Goal: Answer question/provide support

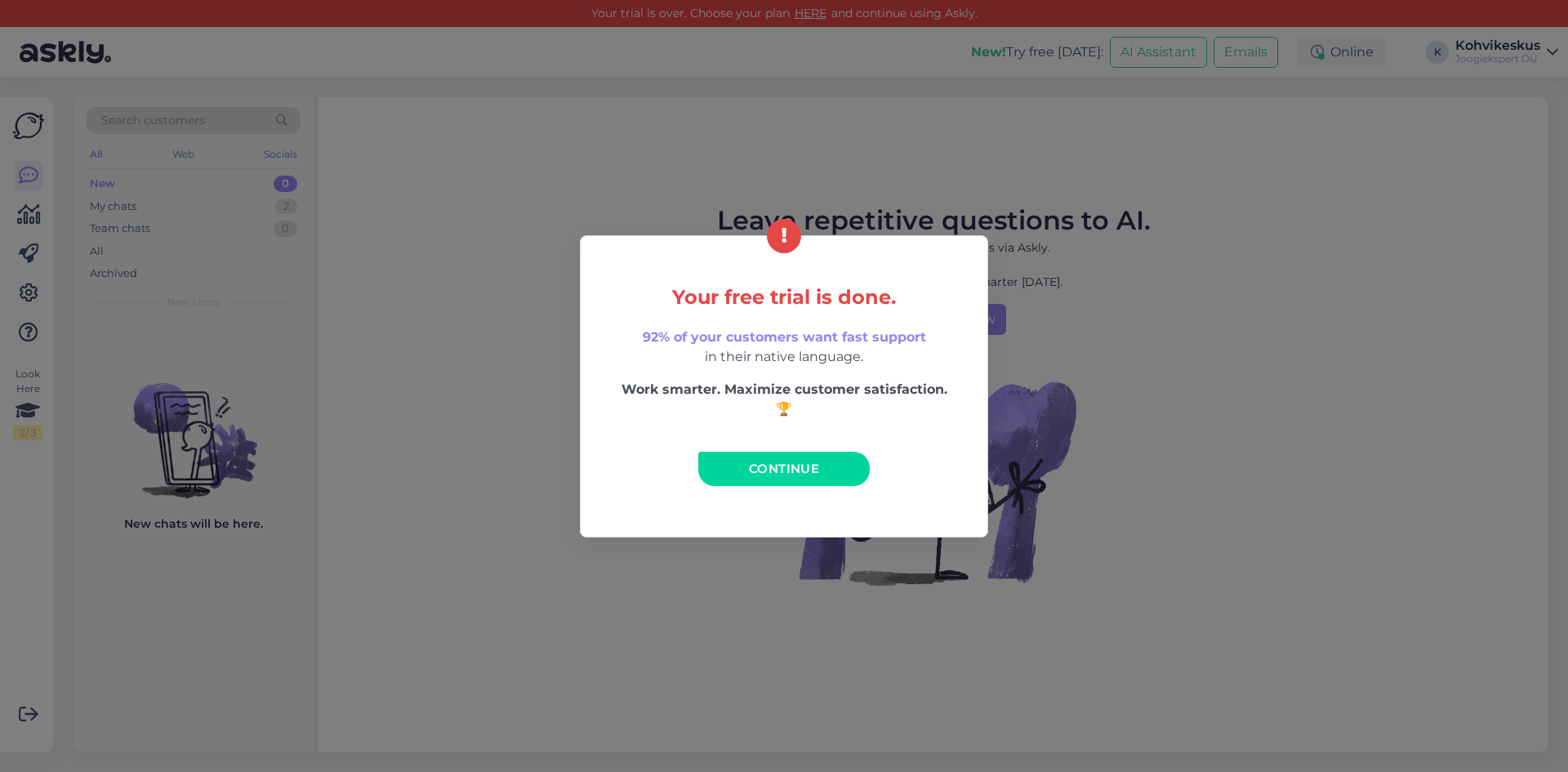
click at [765, 468] on span "Continue" at bounding box center [784, 469] width 70 height 16
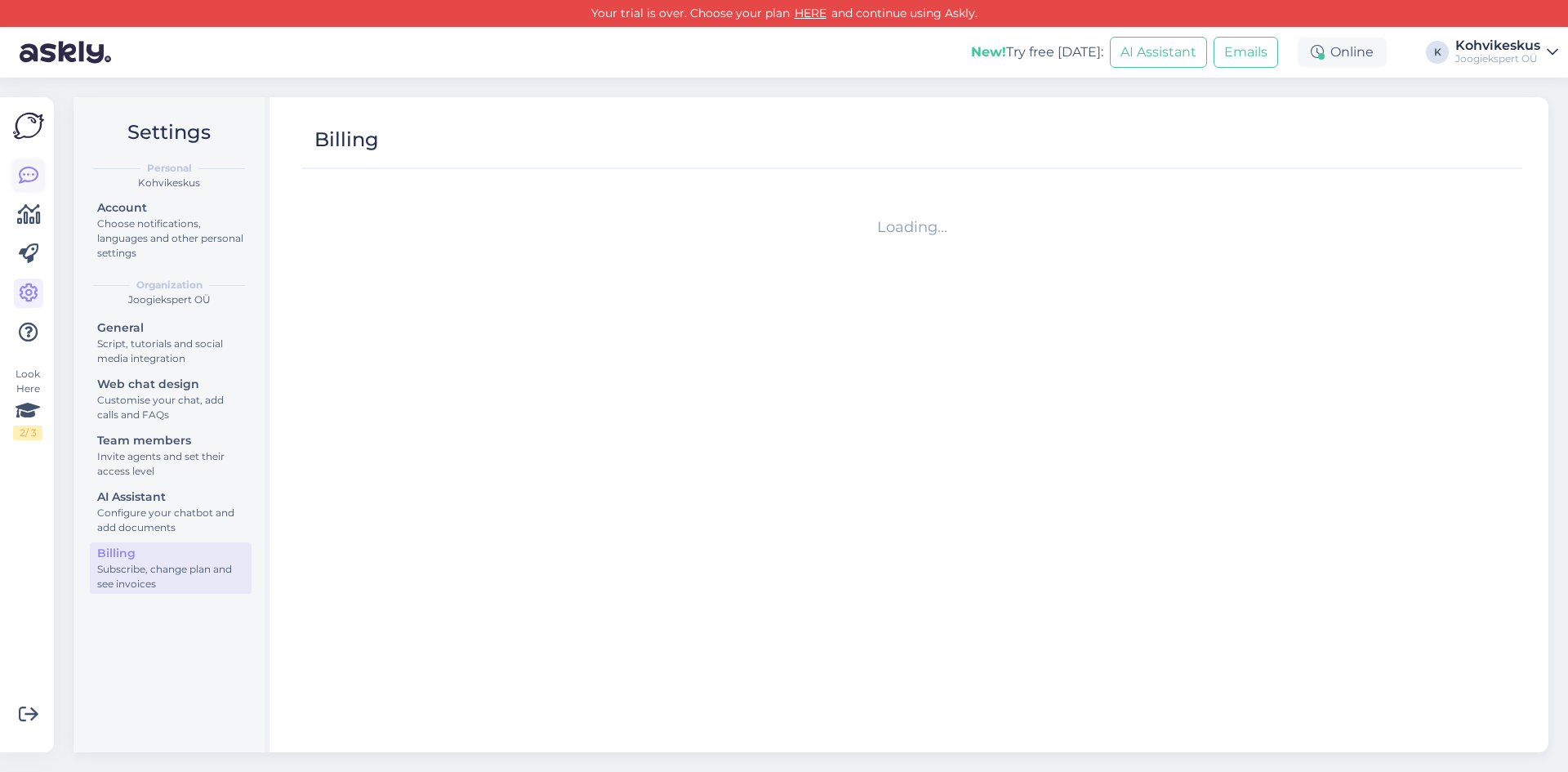
click at [35, 178] on icon at bounding box center [28, 176] width 19 height 19
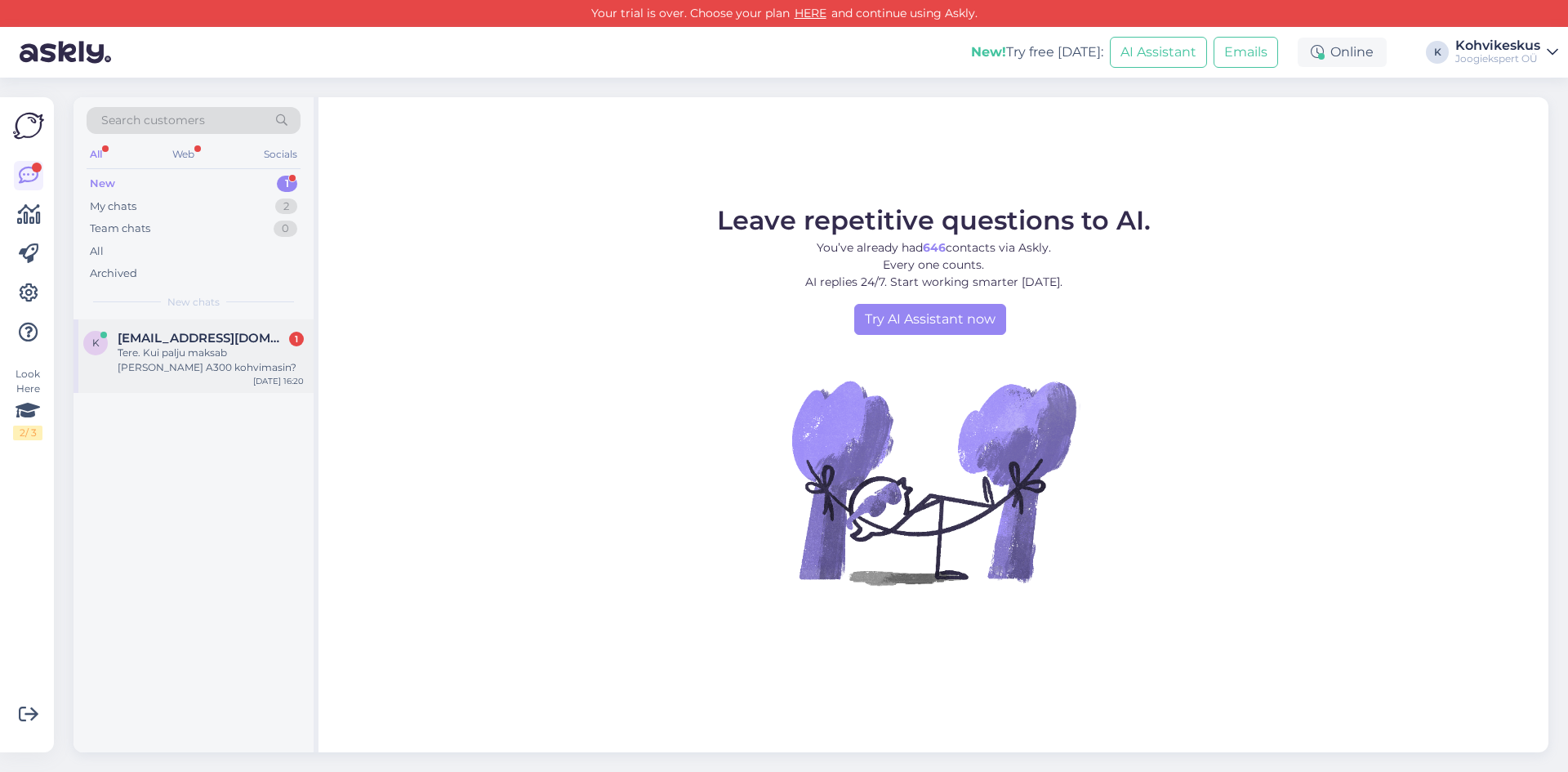
click at [217, 354] on div "Tere. Kui palju maksab [PERSON_NAME] A300 kohvimasin?" at bounding box center [211, 360] width 186 height 29
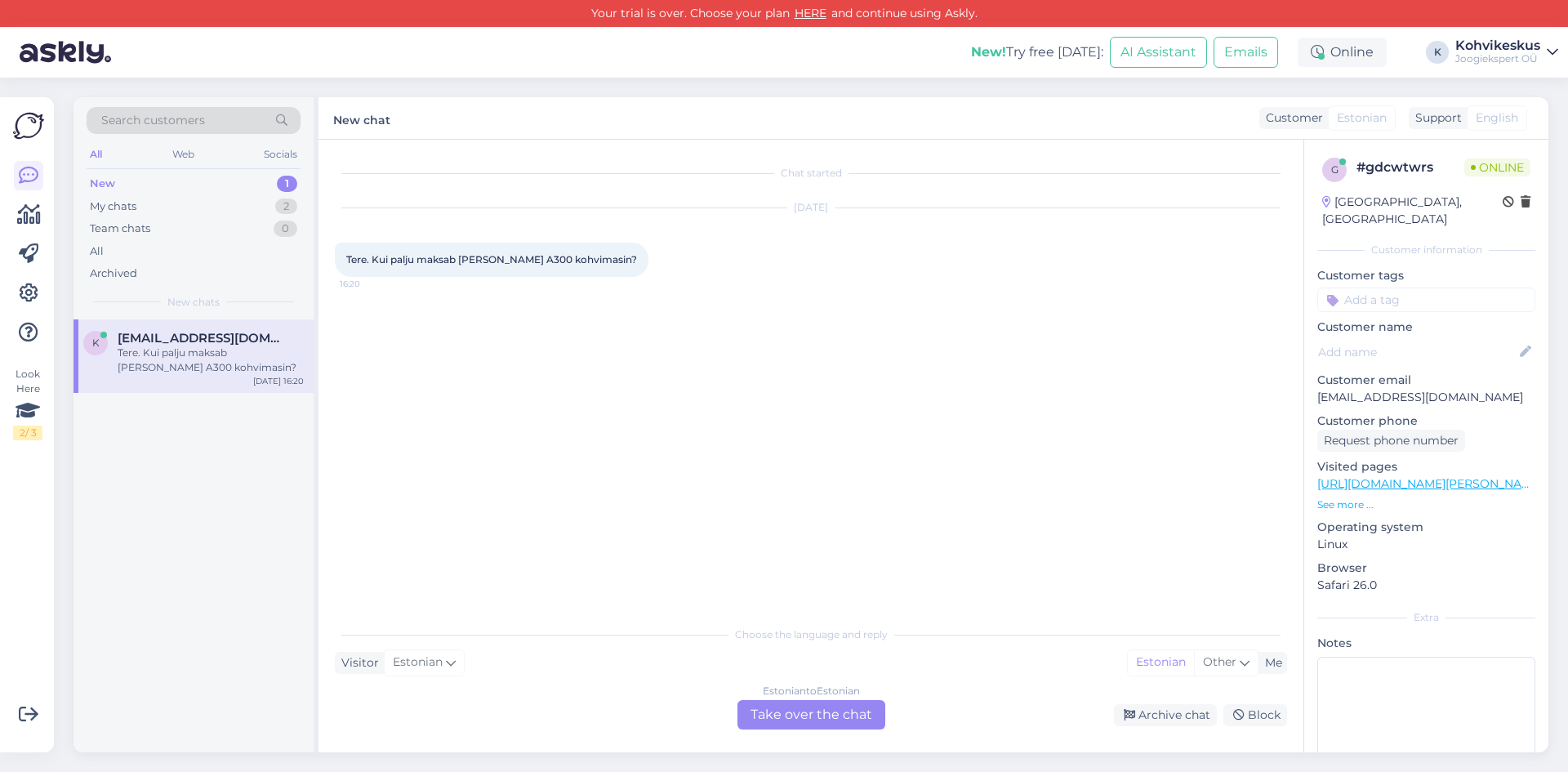
click at [849, 713] on div "Estonian to Estonian Take over the chat" at bounding box center [812, 714] width 148 height 29
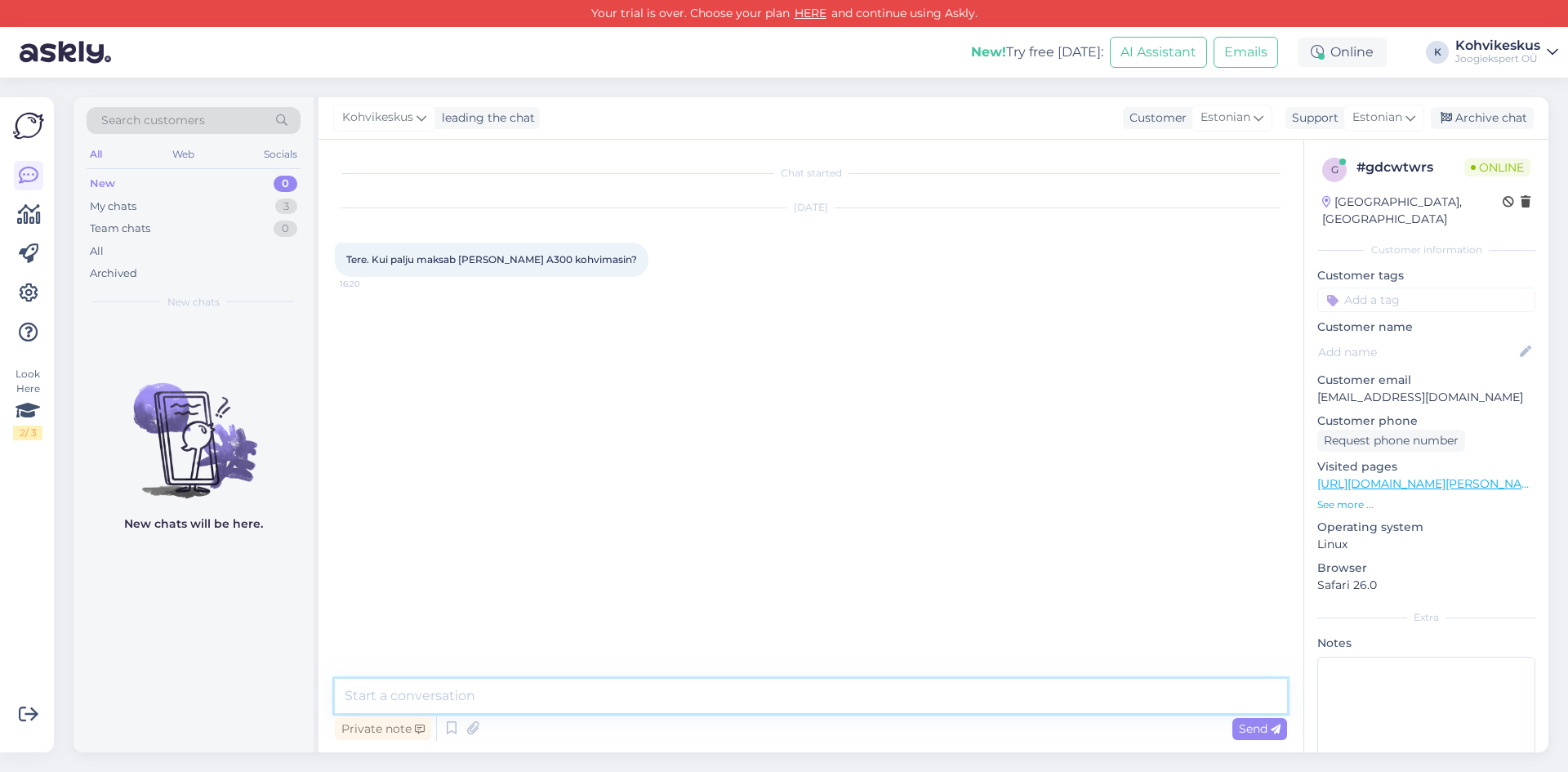
click at [538, 696] on textarea at bounding box center [811, 696] width 952 height 34
drag, startPoint x: 931, startPoint y: 703, endPoint x: 380, endPoint y: 696, distance: 551.0
click at [380, 696] on textarea "Tere! Saame teile teha hinnapakkumise. Kuidas on ettevõtte nimi ning kontaktnum…" at bounding box center [811, 696] width 952 height 34
drag, startPoint x: 595, startPoint y: 695, endPoint x: 577, endPoint y: 696, distance: 18.0
click at [577, 696] on textarea "Tere! [PERSON_NAME] A300 kohvimasina hinnad algavad" at bounding box center [811, 696] width 952 height 34
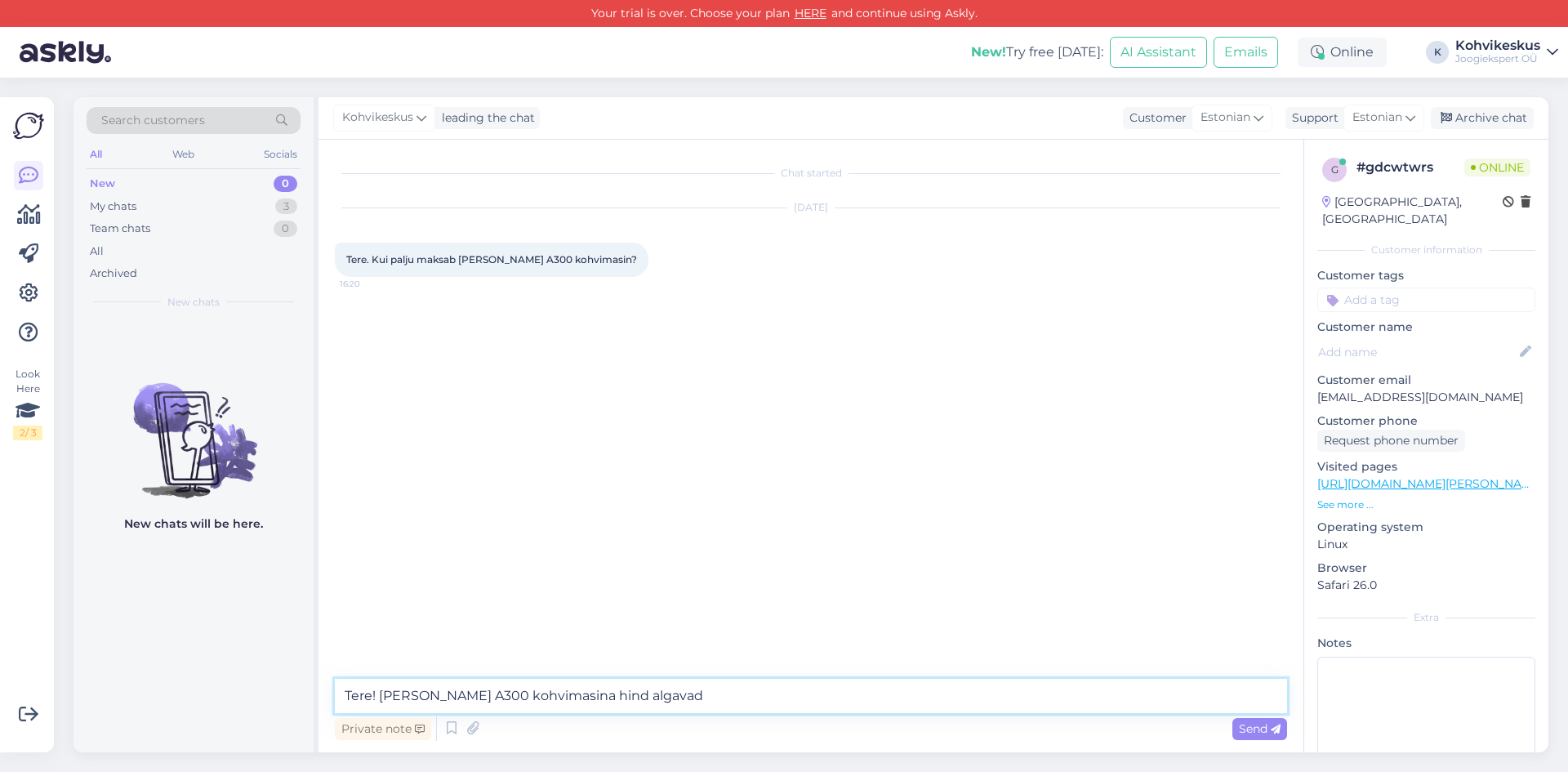
drag, startPoint x: 648, startPoint y: 703, endPoint x: 614, endPoint y: 697, distance: 34.5
click at [614, 697] on textarea "Tere! [PERSON_NAME] A300 kohvimasina hind algavad" at bounding box center [811, 696] width 952 height 34
click at [738, 696] on textarea "Tere! [PERSON_NAME] A300 kohvimasina hind algab" at bounding box center [811, 696] width 952 height 34
drag, startPoint x: 629, startPoint y: 697, endPoint x: 586, endPoint y: 696, distance: 43.0
click at [586, 696] on textarea "Tere! [PERSON_NAME] A300 kohvimasina hind algab" at bounding box center [811, 696] width 952 height 34
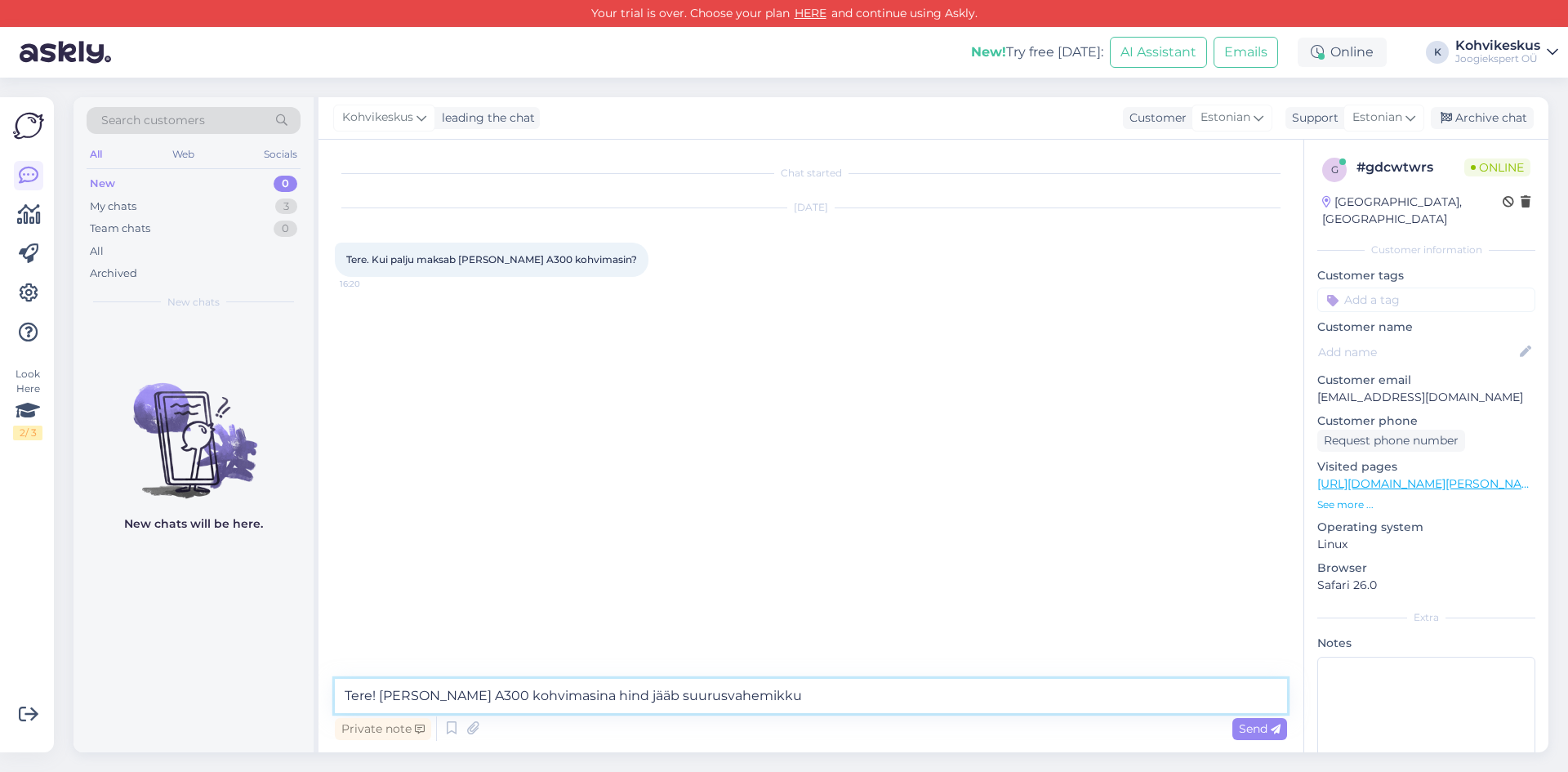
click at [783, 694] on textarea "Tere! [PERSON_NAME] A300 kohvimasina hind jääb suurusvahemikku" at bounding box center [811, 696] width 952 height 34
drag, startPoint x: 585, startPoint y: 694, endPoint x: 743, endPoint y: 697, distance: 158.0
click at [743, 697] on textarea "Tere! [PERSON_NAME] A300 kohvimasina hind jääb suurusvahemikku" at bounding box center [811, 696] width 952 height 34
type textarea "Tere! [PERSON_NAME] A300 kohvimasina hind algab alates 5000€+km."
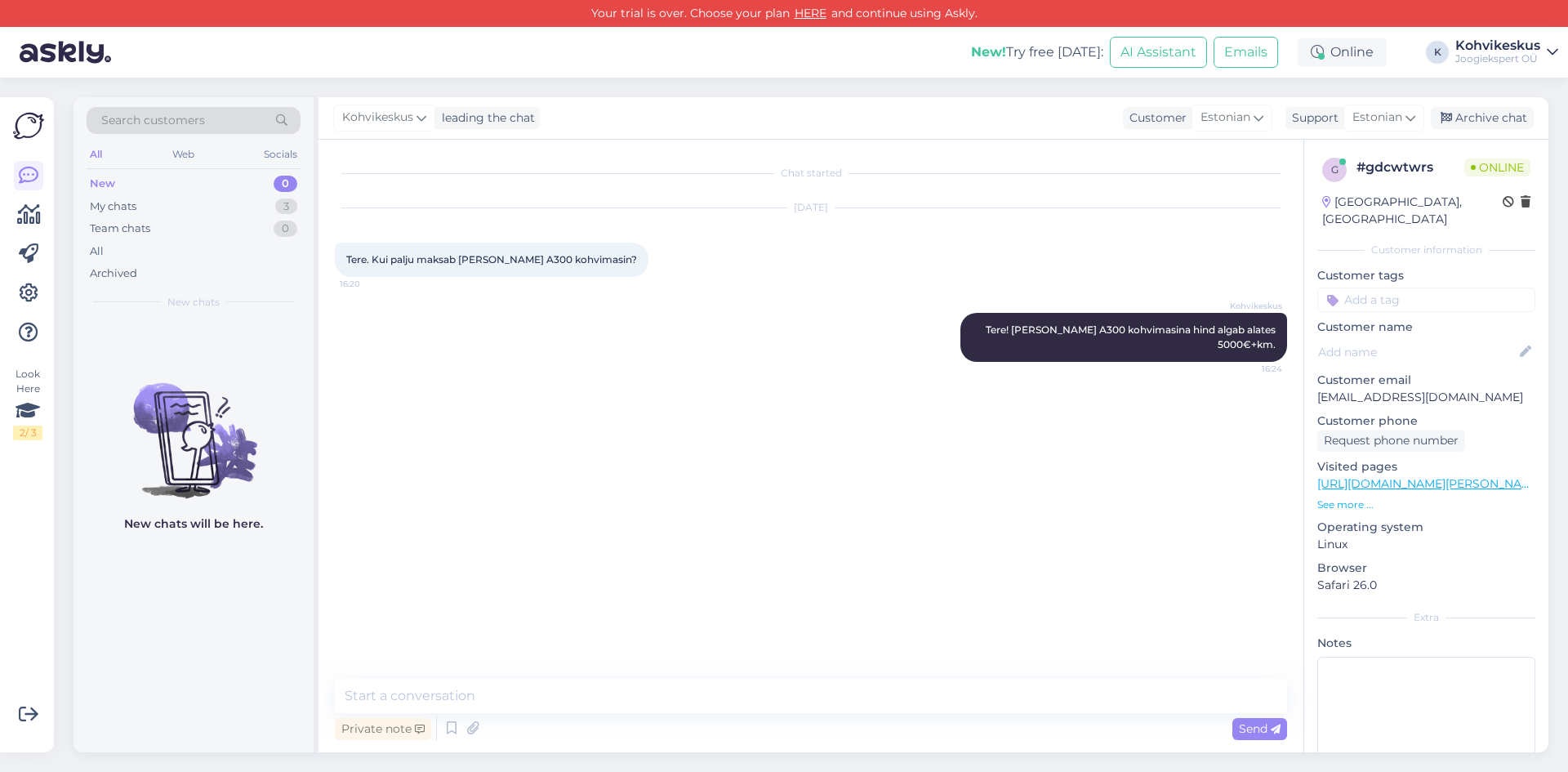
click at [722, 80] on div "Search customers All Web Socials New 0 My chats 3 Team chats 0 All Archived New…" at bounding box center [815, 424] width 1505 height 694
